Goal: Information Seeking & Learning: Compare options

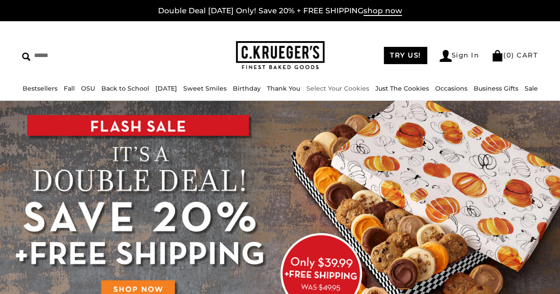
click at [367, 85] on link "Select Your Cookies" at bounding box center [337, 89] width 63 height 8
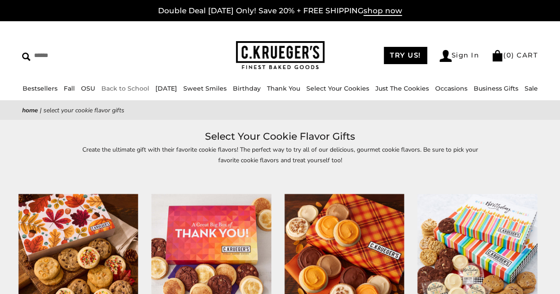
click at [143, 88] on link "Back to School" at bounding box center [125, 89] width 48 height 8
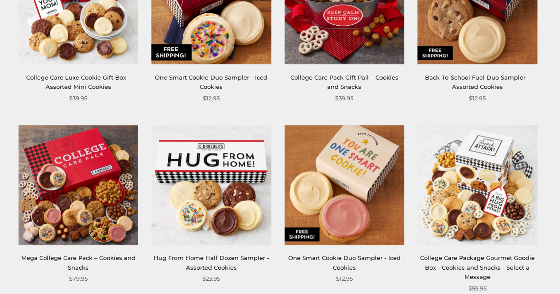
scroll to position [443, 0]
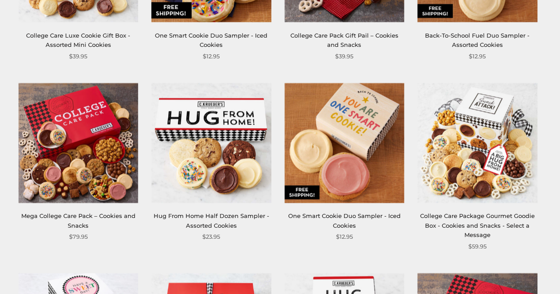
click at [240, 216] on link "Hug From Home Half Dozen Sampler - Assorted Cookies" at bounding box center [212, 221] width 116 height 16
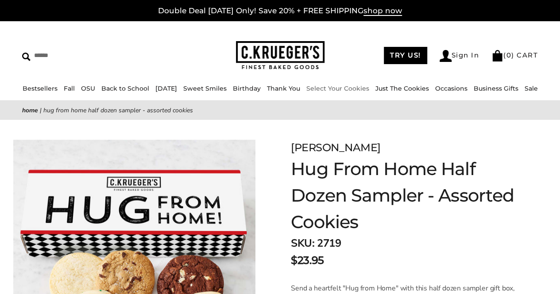
click at [353, 89] on link "Select Your Cookies" at bounding box center [337, 89] width 63 height 8
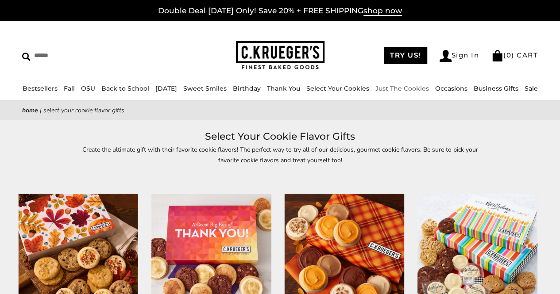
click at [408, 81] on div "****** TRY US! Sign In ( 0 ) CART ( 0 ) CART Bestsellers Fall NEW! Cozy Autumn …" at bounding box center [280, 61] width 560 height 80
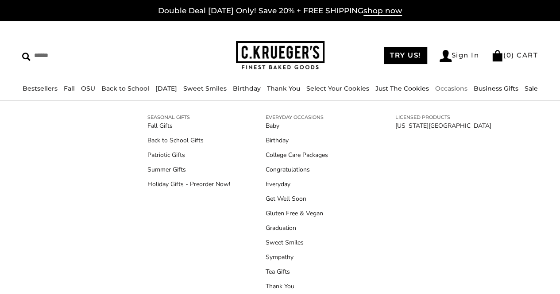
click at [458, 85] on link "Occasions" at bounding box center [451, 89] width 32 height 8
click at [189, 186] on link "Holiday Gifts - Preorder Now!" at bounding box center [188, 184] width 83 height 9
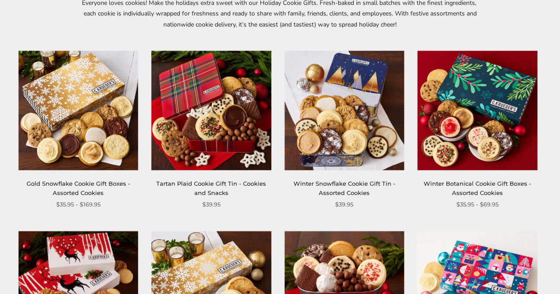
scroll to position [133, 0]
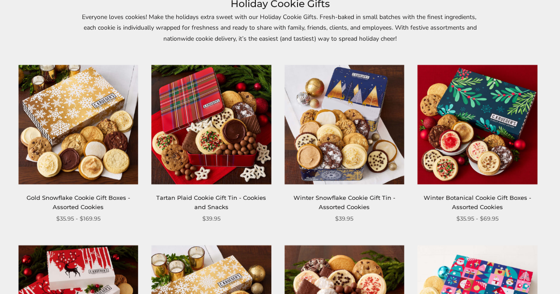
click at [337, 197] on link "Winter Snowflake Cookie Gift Tin - Assorted Cookies" at bounding box center [345, 202] width 102 height 16
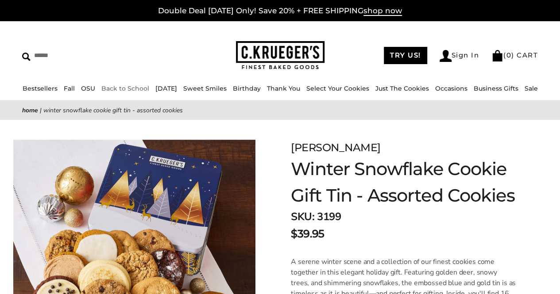
click at [109, 87] on link "Back to School" at bounding box center [125, 89] width 48 height 8
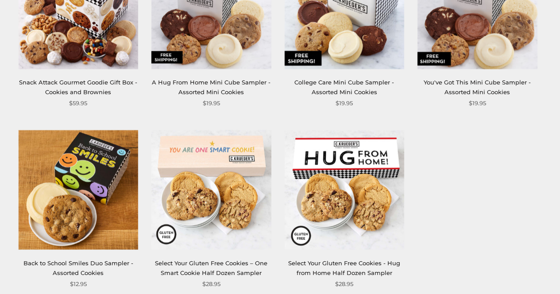
scroll to position [886, 0]
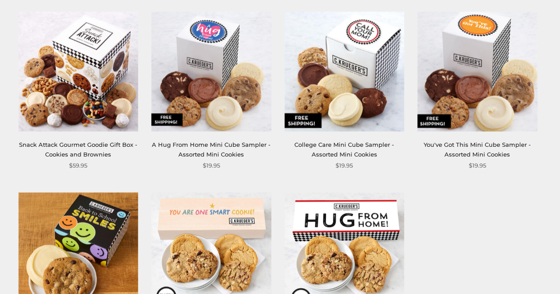
click at [237, 152] on link "A Hug From Home Mini Cube Sampler - Assorted Mini Cookies" at bounding box center [211, 149] width 119 height 16
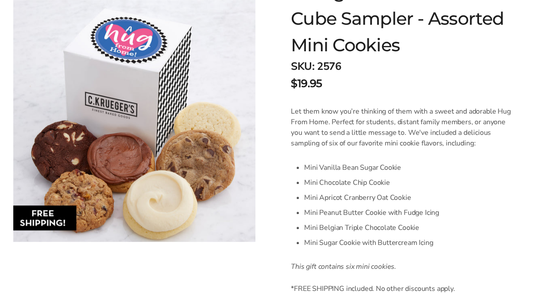
scroll to position [221, 0]
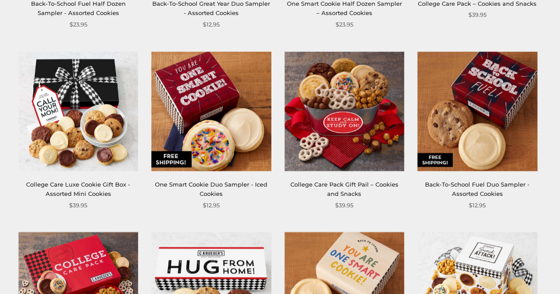
scroll to position [266, 0]
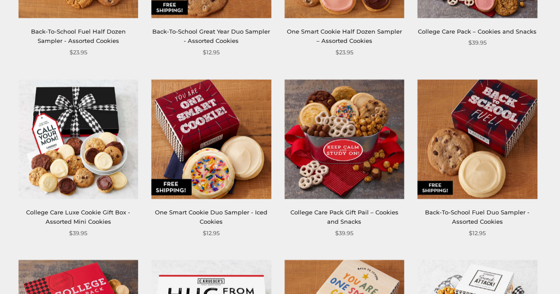
click at [98, 214] on link "College Care Luxe Cookie Gift Box - Assorted Mini Cookies" at bounding box center [78, 217] width 104 height 16
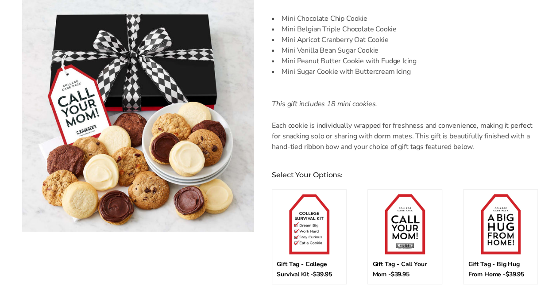
scroll to position [354, 0]
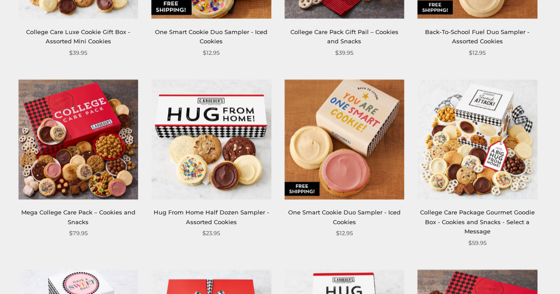
scroll to position [487, 0]
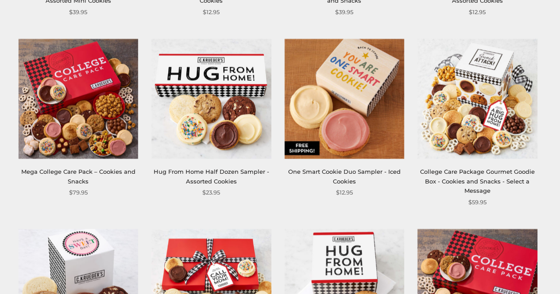
click at [508, 171] on link "College Care Package Gourmet Goodie Box - Cookies and Snacks - Select a Message" at bounding box center [477, 181] width 115 height 26
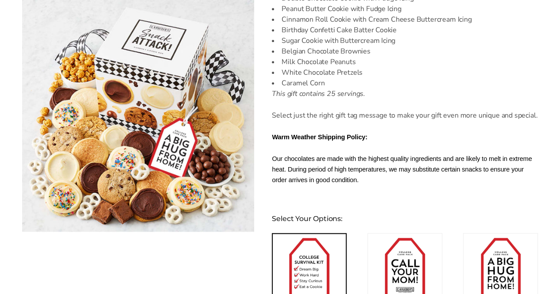
scroll to position [443, 0]
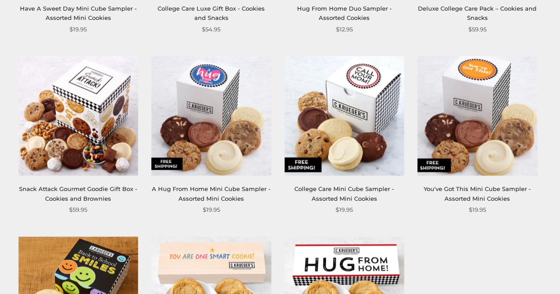
scroll to position [841, 0]
drag, startPoint x: 498, startPoint y: 184, endPoint x: 492, endPoint y: 223, distance: 39.5
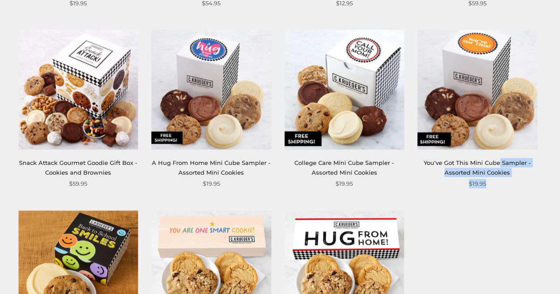
scroll to position [886, 0]
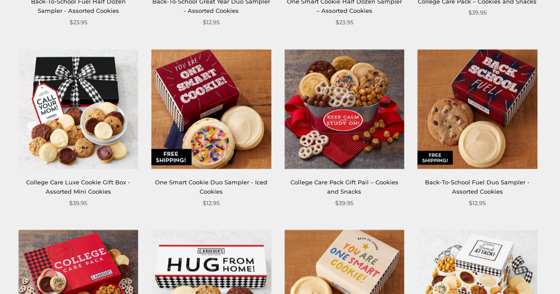
scroll to position [354, 0]
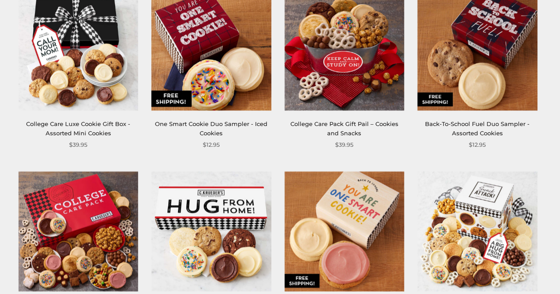
click at [95, 127] on link "College Care Luxe Cookie Gift Box - Assorted Mini Cookies" at bounding box center [78, 128] width 104 height 16
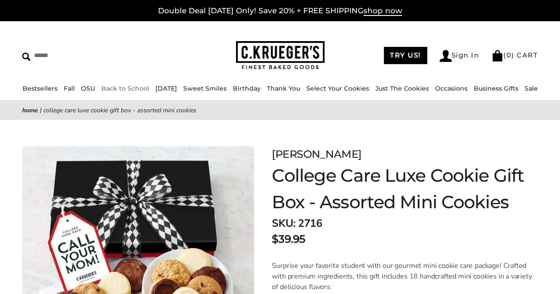
click at [141, 89] on link "Back to School" at bounding box center [125, 89] width 48 height 8
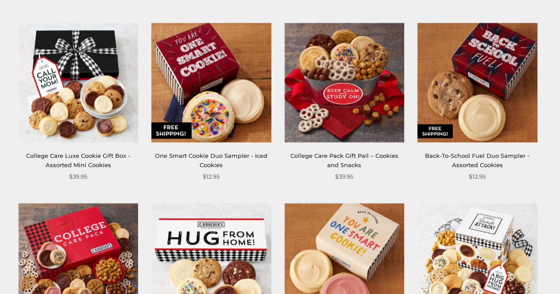
scroll to position [399, 0]
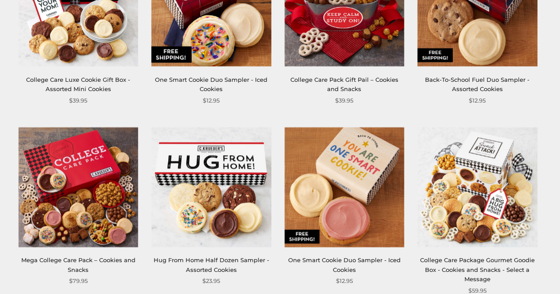
click at [239, 185] on img at bounding box center [211, 188] width 120 height 120
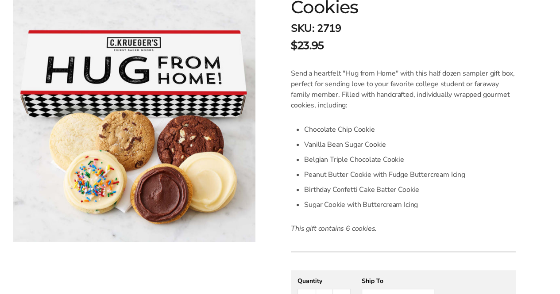
scroll to position [221, 0]
